Goal: Find specific page/section: Find specific page/section

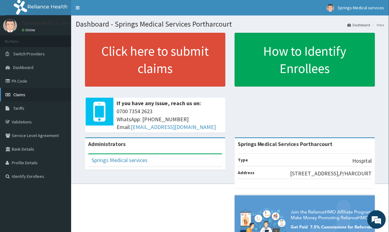
click at [19, 91] on link "Claims" at bounding box center [35, 95] width 71 height 14
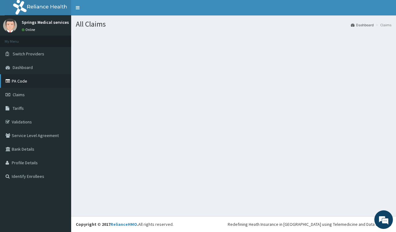
click at [13, 81] on link "PA Code" at bounding box center [35, 81] width 71 height 14
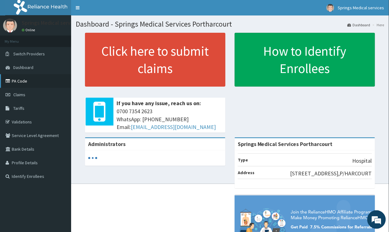
click at [28, 84] on link "PA Code" at bounding box center [35, 81] width 71 height 14
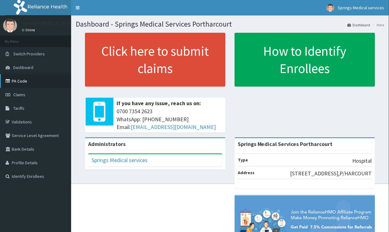
click at [41, 82] on link "PA Code" at bounding box center [35, 81] width 71 height 14
